Goal: Task Accomplishment & Management: Manage account settings

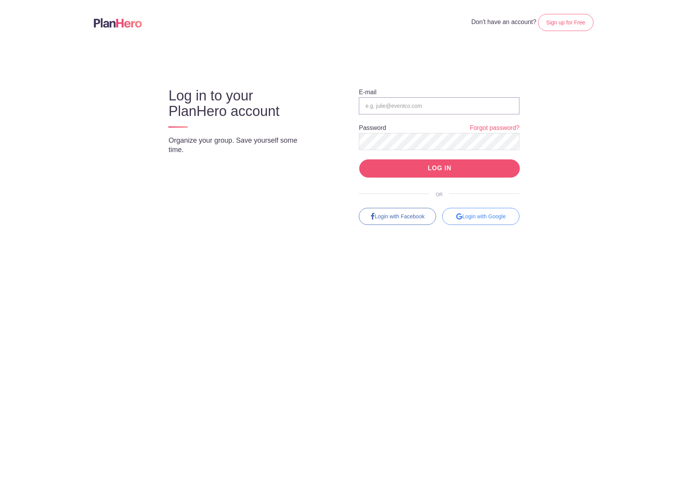
type input "aschmit@signatureperformance.com"
click at [446, 168] on input "LOG IN" at bounding box center [439, 168] width 161 height 18
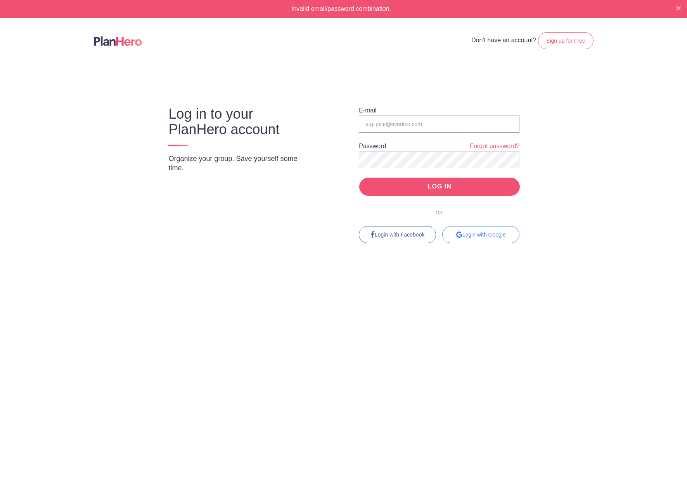
type input "[EMAIL_ADDRESS][DOMAIN_NAME]"
click at [404, 189] on input "LOG IN" at bounding box center [439, 187] width 161 height 18
type input "[EMAIL_ADDRESS][DOMAIN_NAME]"
click at [571, 105] on body "Invalid email/password combination. Don't have an account? Sign up for Free Log…" at bounding box center [343, 248] width 687 height 496
click at [577, 152] on body "Invalid email/password combination. Don't have an account? Sign up for Free Log…" at bounding box center [343, 248] width 687 height 496
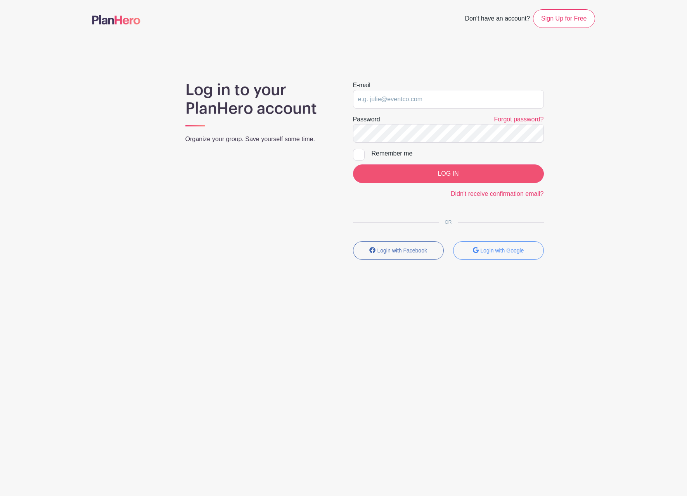
type input "[EMAIL_ADDRESS][DOMAIN_NAME]"
click at [414, 176] on input "LOG IN" at bounding box center [448, 173] width 191 height 19
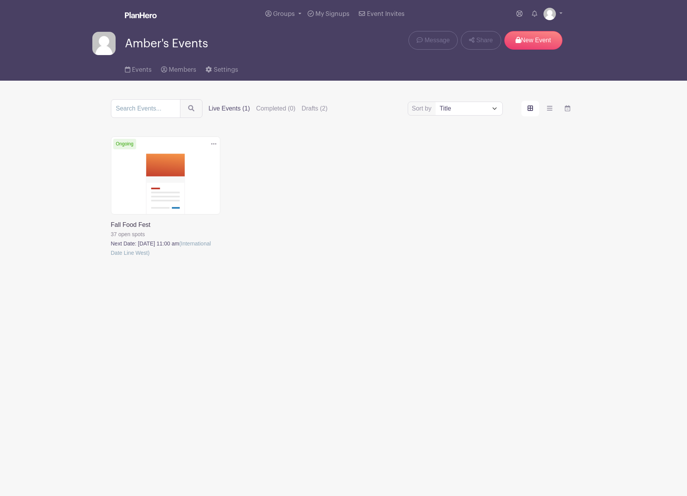
click at [111, 258] on link at bounding box center [111, 258] width 0 height 0
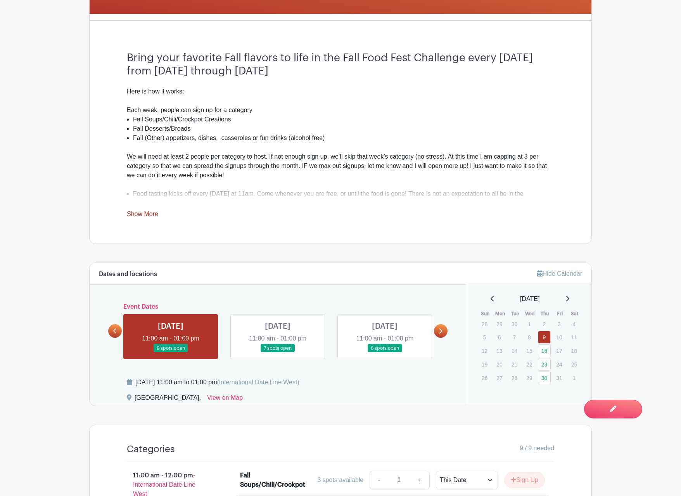
scroll to position [233, 0]
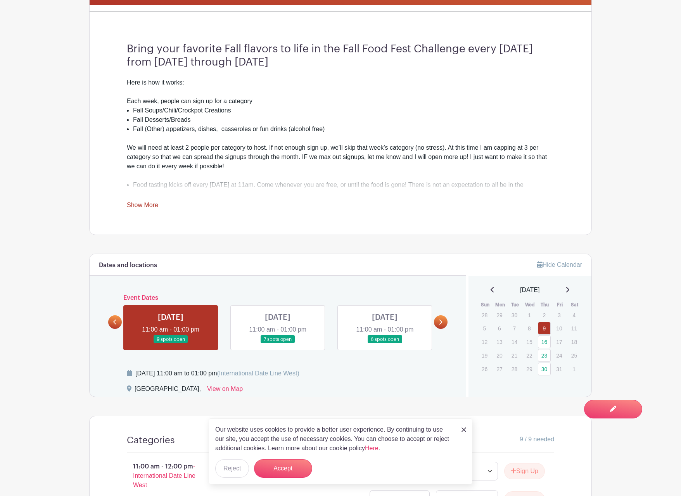
click at [171, 344] on link at bounding box center [171, 344] width 0 height 0
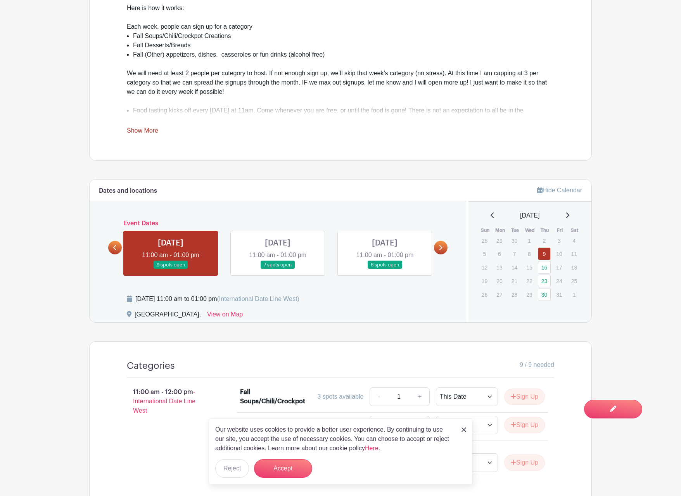
scroll to position [310, 0]
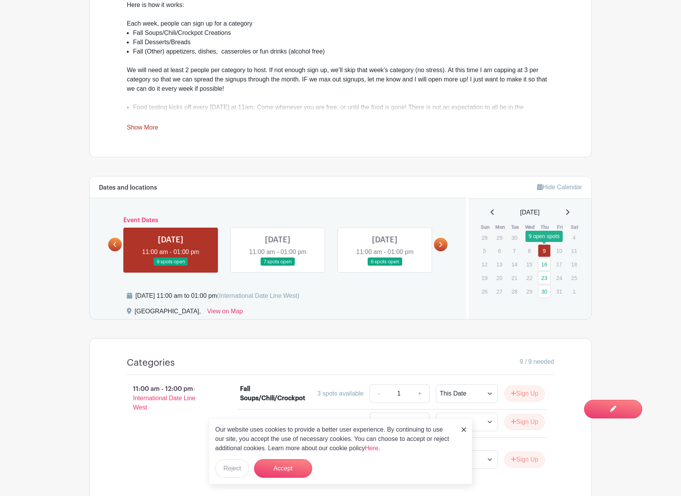
click at [543, 252] on link "9" at bounding box center [544, 250] width 13 height 13
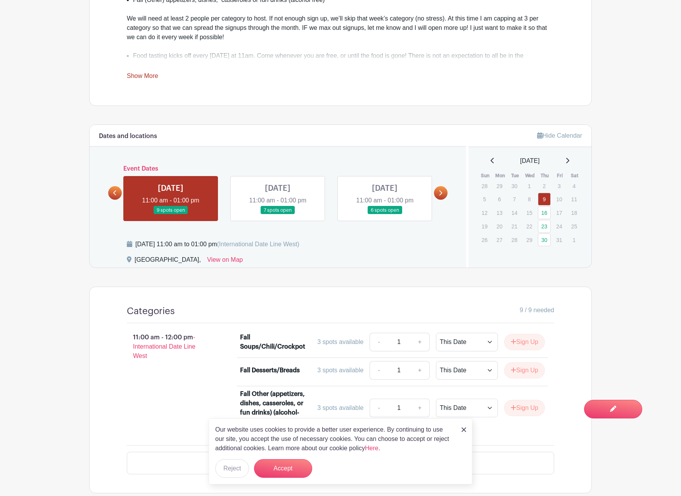
scroll to position [385, 0]
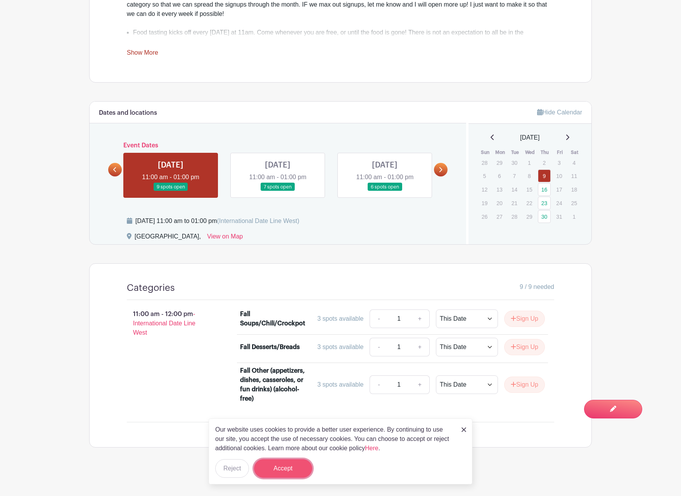
click at [281, 469] on button "Accept" at bounding box center [283, 468] width 58 height 19
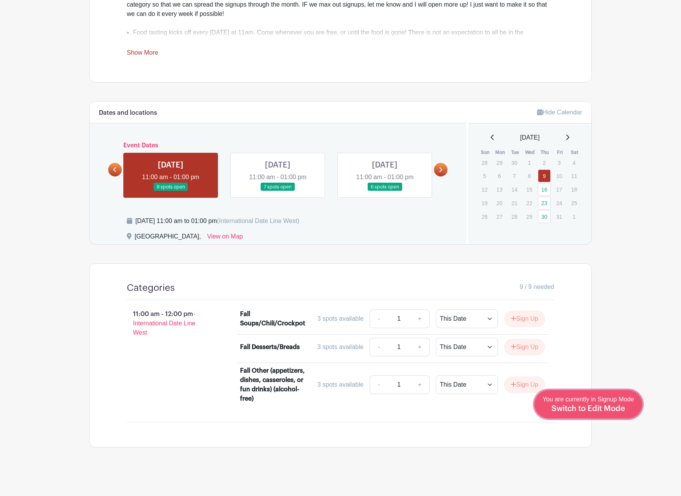
click at [597, 403] on div "You are currently in Signup Mode Switch to Edit Mode" at bounding box center [589, 404] width 92 height 19
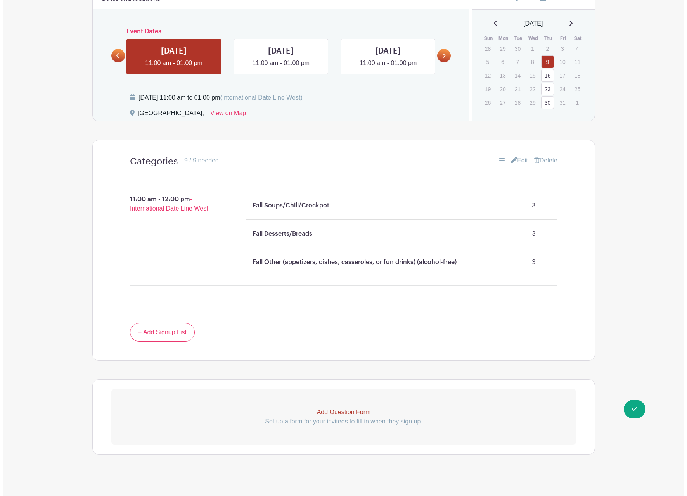
scroll to position [524, 0]
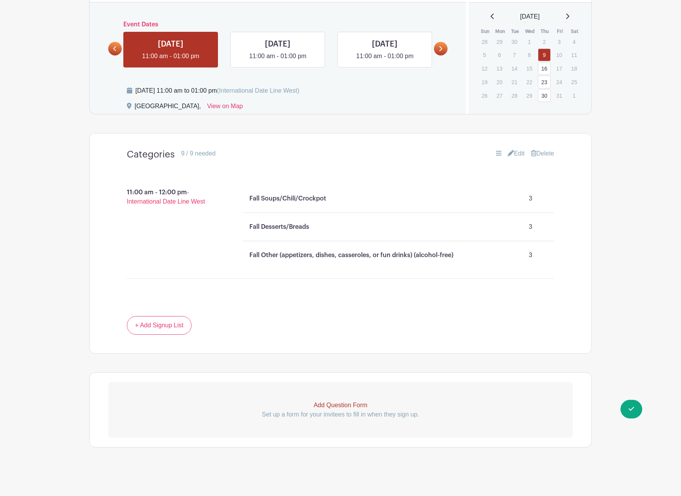
click at [548, 151] on link "Delete" at bounding box center [542, 153] width 23 height 9
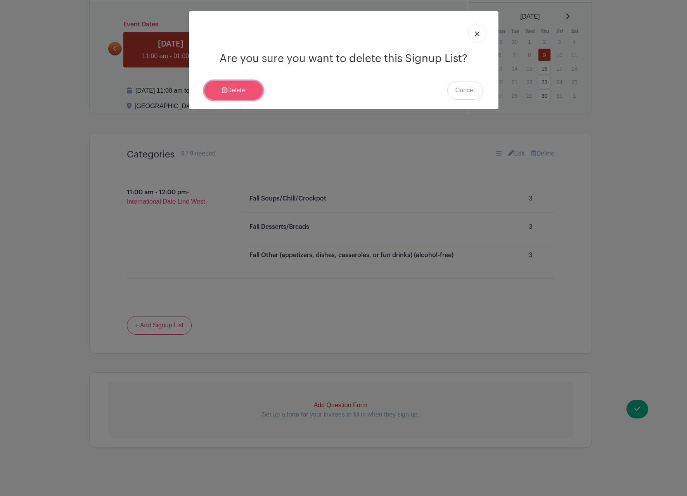
click at [238, 88] on link "Delete" at bounding box center [233, 90] width 58 height 19
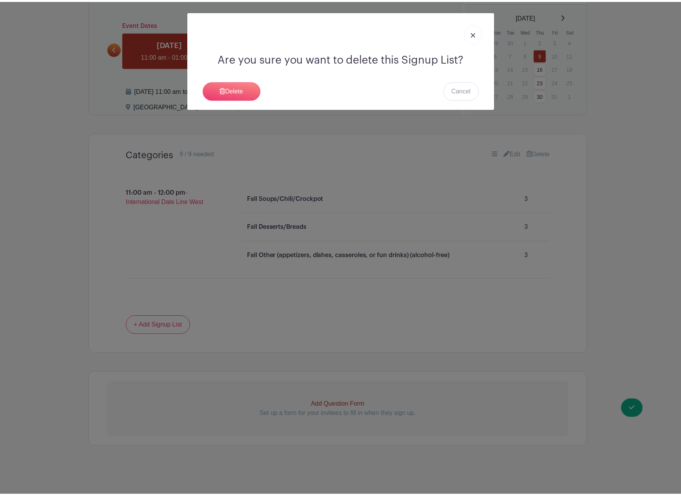
scroll to position [351, 0]
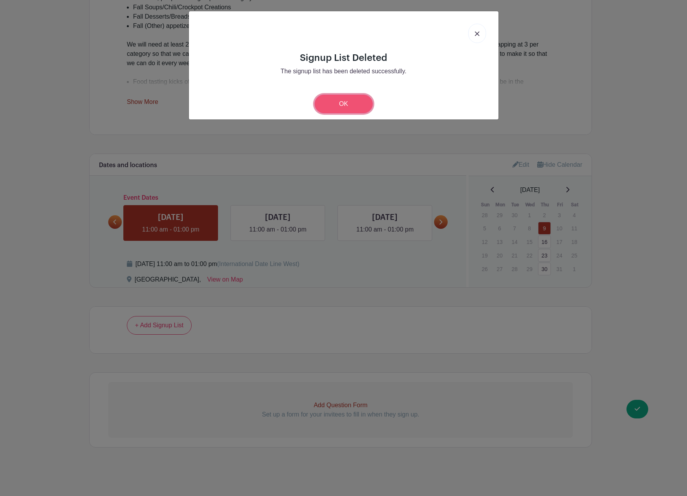
click at [351, 104] on link "OK" at bounding box center [344, 104] width 58 height 19
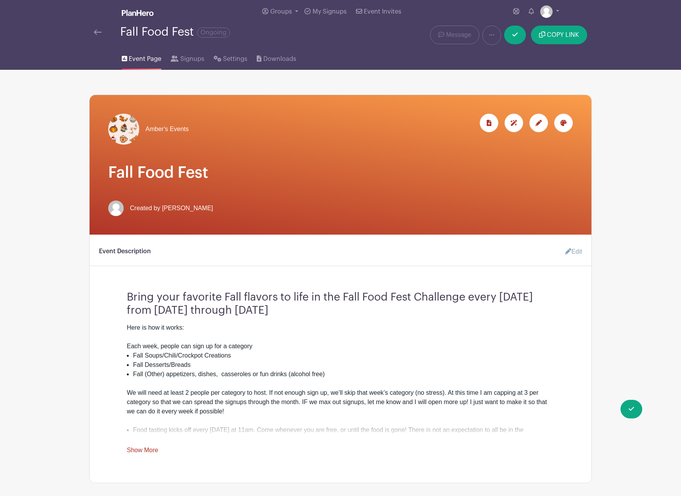
scroll to position [0, 0]
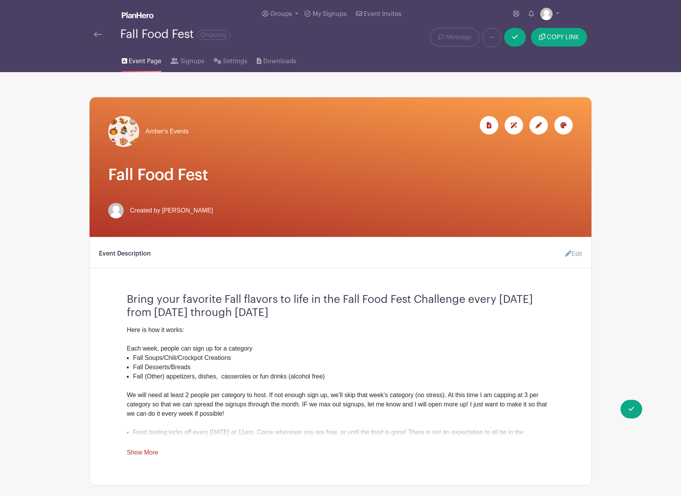
click at [146, 59] on span "Event Page" at bounding box center [145, 61] width 33 height 9
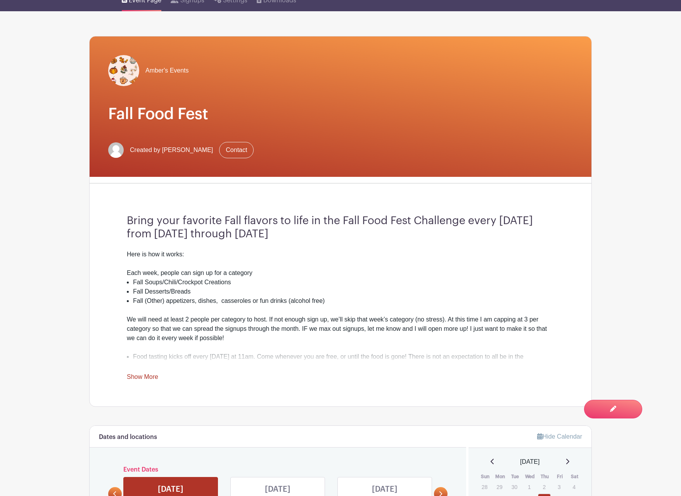
scroll to position [182, 0]
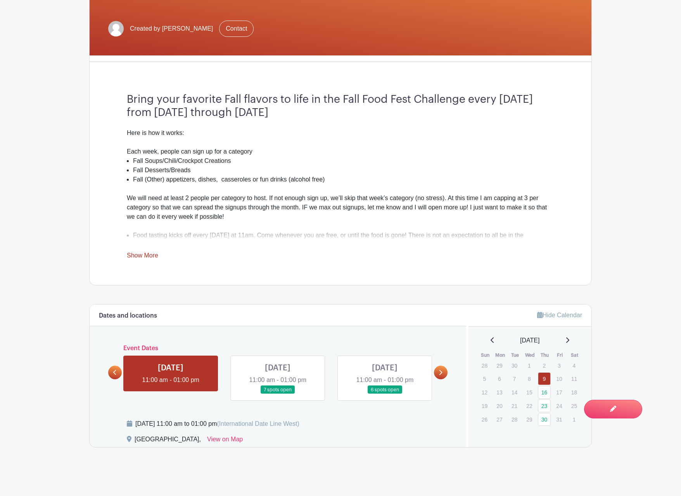
click at [171, 385] on link at bounding box center [171, 385] width 0 height 0
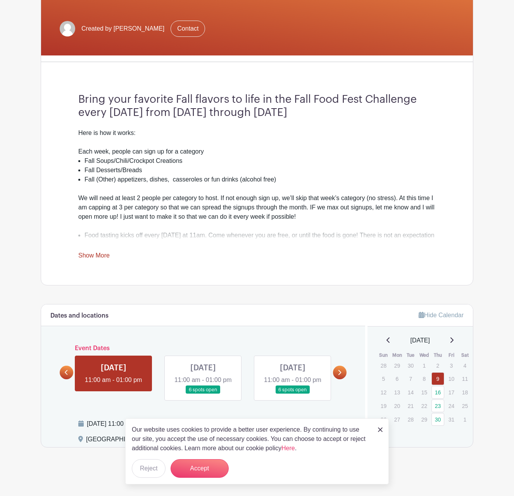
scroll to position [159, 0]
click at [203, 394] on link at bounding box center [203, 394] width 0 height 0
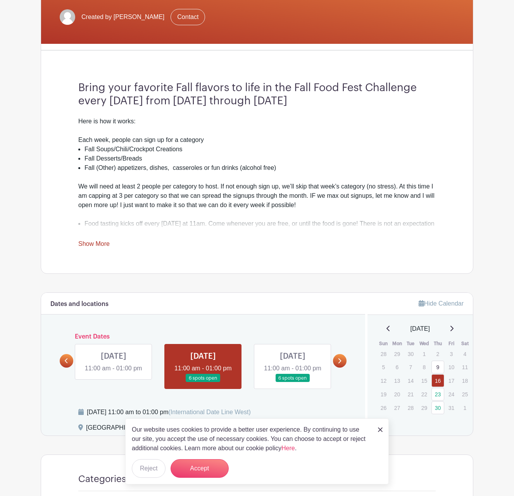
click at [339, 364] on icon at bounding box center [339, 361] width 3 height 6
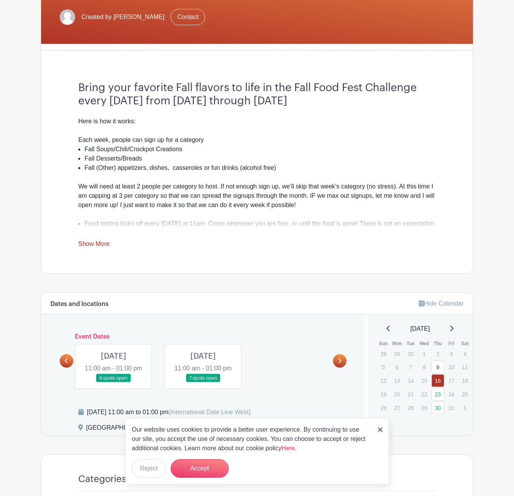
click at [65, 364] on icon at bounding box center [66, 361] width 3 height 6
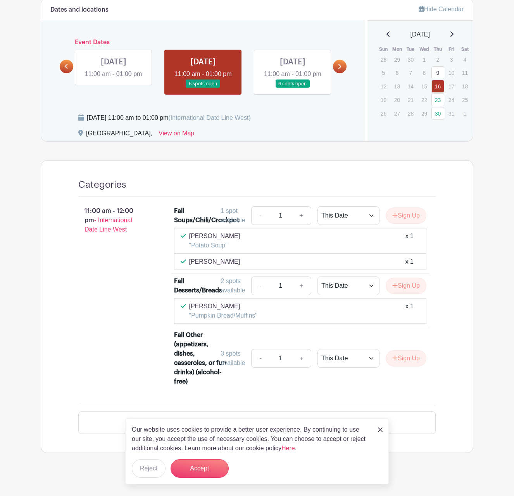
scroll to position [448, 0]
